Goal: Task Accomplishment & Management: Manage account settings

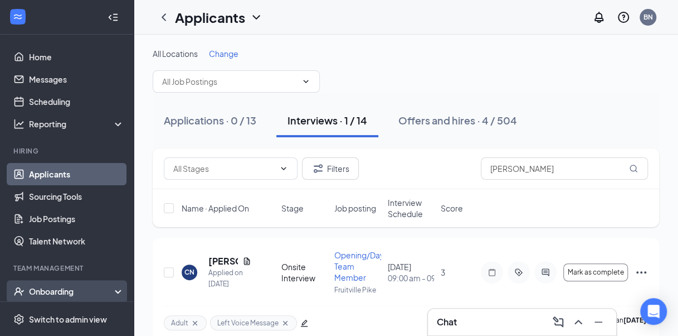
click at [65, 284] on div "Onboarding" at bounding box center [67, 291] width 134 height 22
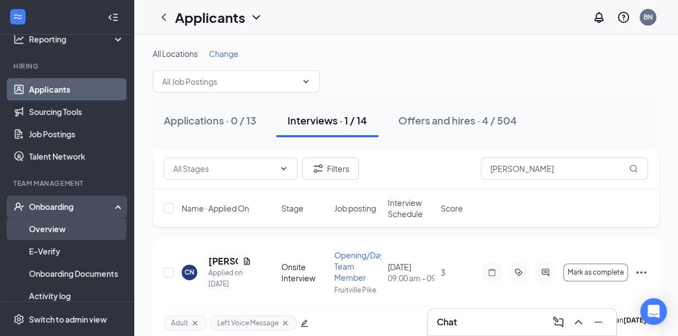
scroll to position [85, 0]
click at [51, 231] on link "Overview" at bounding box center [76, 228] width 95 height 22
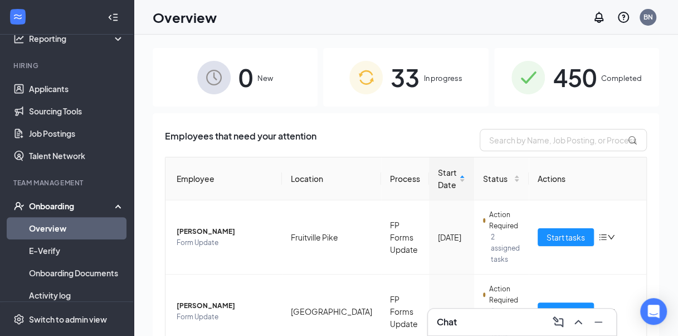
click at [410, 90] on span "33" at bounding box center [405, 77] width 29 height 38
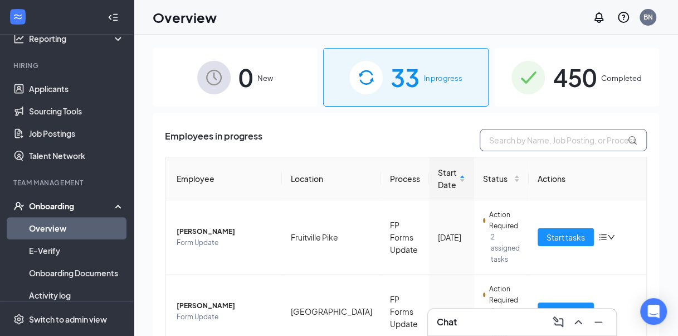
click at [552, 147] on input "text" at bounding box center [563, 140] width 167 height 22
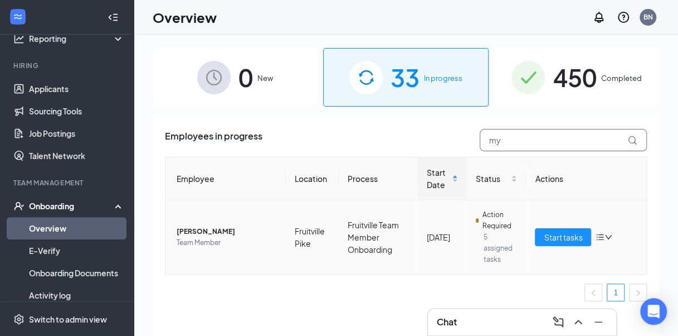
type input "my"
click at [207, 229] on span "[PERSON_NAME]" at bounding box center [227, 231] width 100 height 11
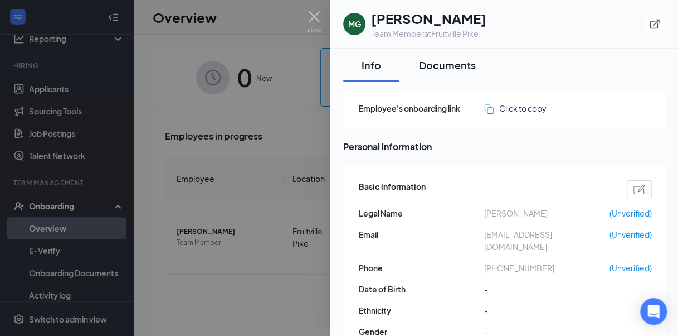
click at [429, 67] on div "Documents" at bounding box center [447, 65] width 57 height 14
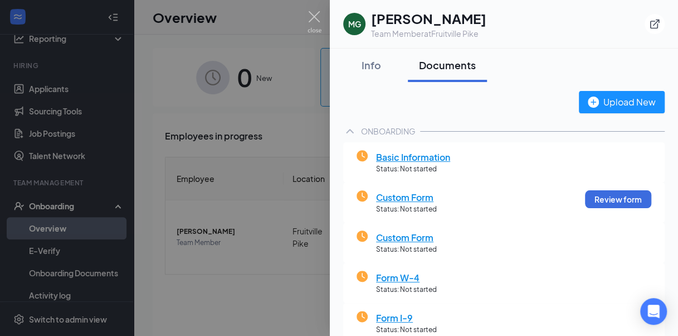
click at [309, 7] on div at bounding box center [339, 168] width 678 height 336
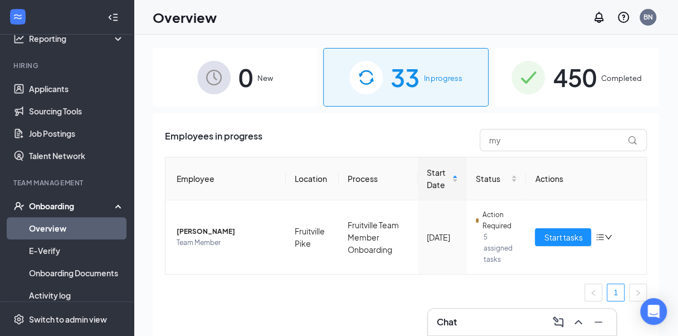
click at [312, 21] on div "Overview BN" at bounding box center [406, 17] width 545 height 35
